Goal: Information Seeking & Learning: Find specific fact

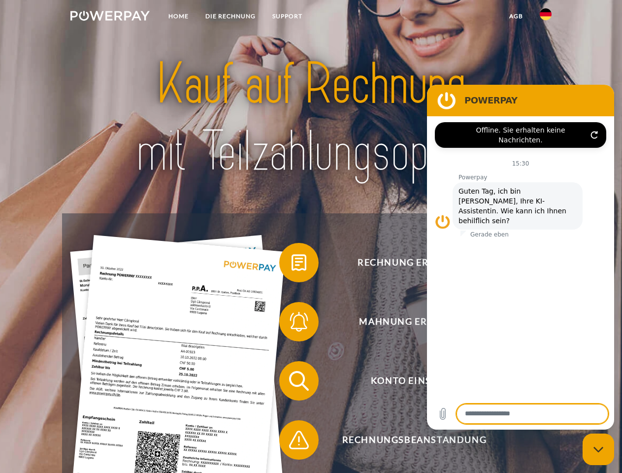
click at [110, 17] on img at bounding box center [109, 16] width 79 height 10
click at [546, 17] on img at bounding box center [546, 14] width 12 height 12
click at [516, 16] on link "agb" at bounding box center [516, 16] width 31 height 18
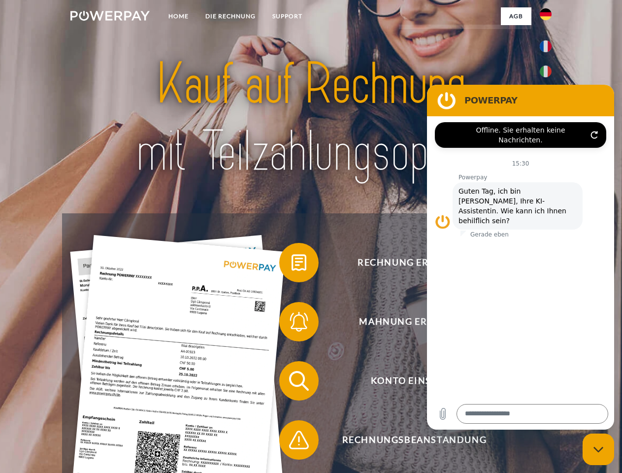
click at [292, 265] on span at bounding box center [284, 262] width 49 height 49
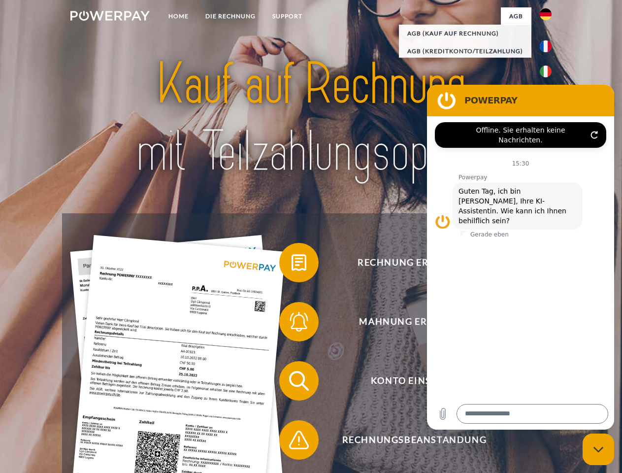
click at [292, 324] on span at bounding box center [284, 321] width 49 height 49
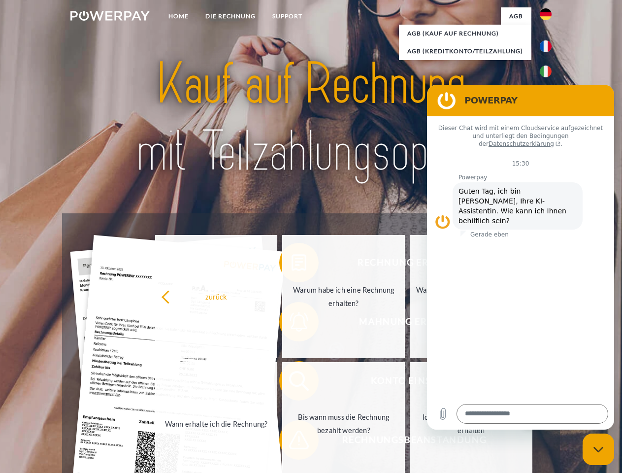
click at [292, 383] on link "Bis wann muss die Rechnung bezahlt werden?" at bounding box center [343, 423] width 123 height 123
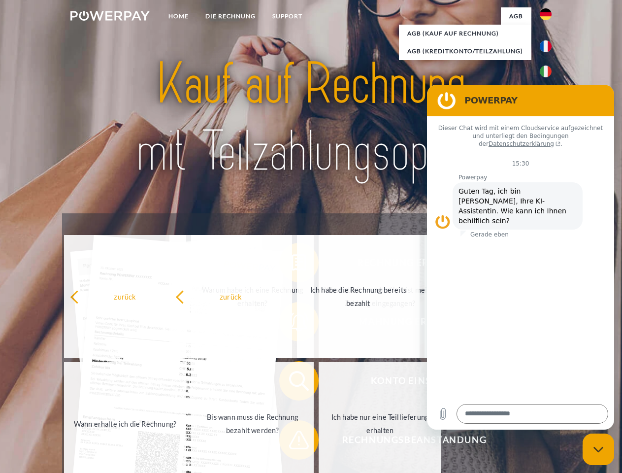
click at [292, 442] on span at bounding box center [284, 439] width 49 height 49
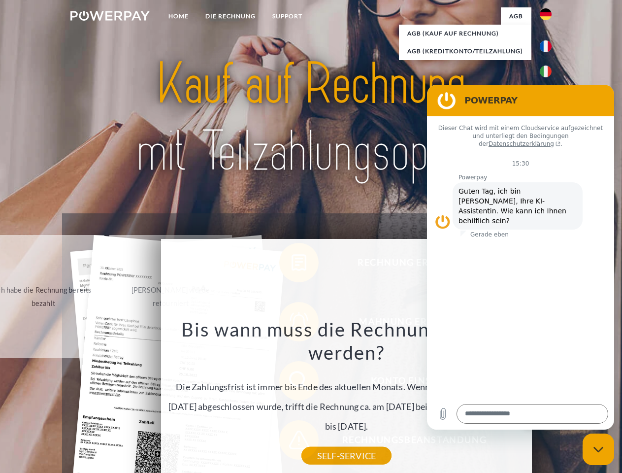
click at [599, 449] on icon "Messaging-Fenster schließen" at bounding box center [599, 449] width 10 height 6
type textarea "*"
